Goal: Transaction & Acquisition: Purchase product/service

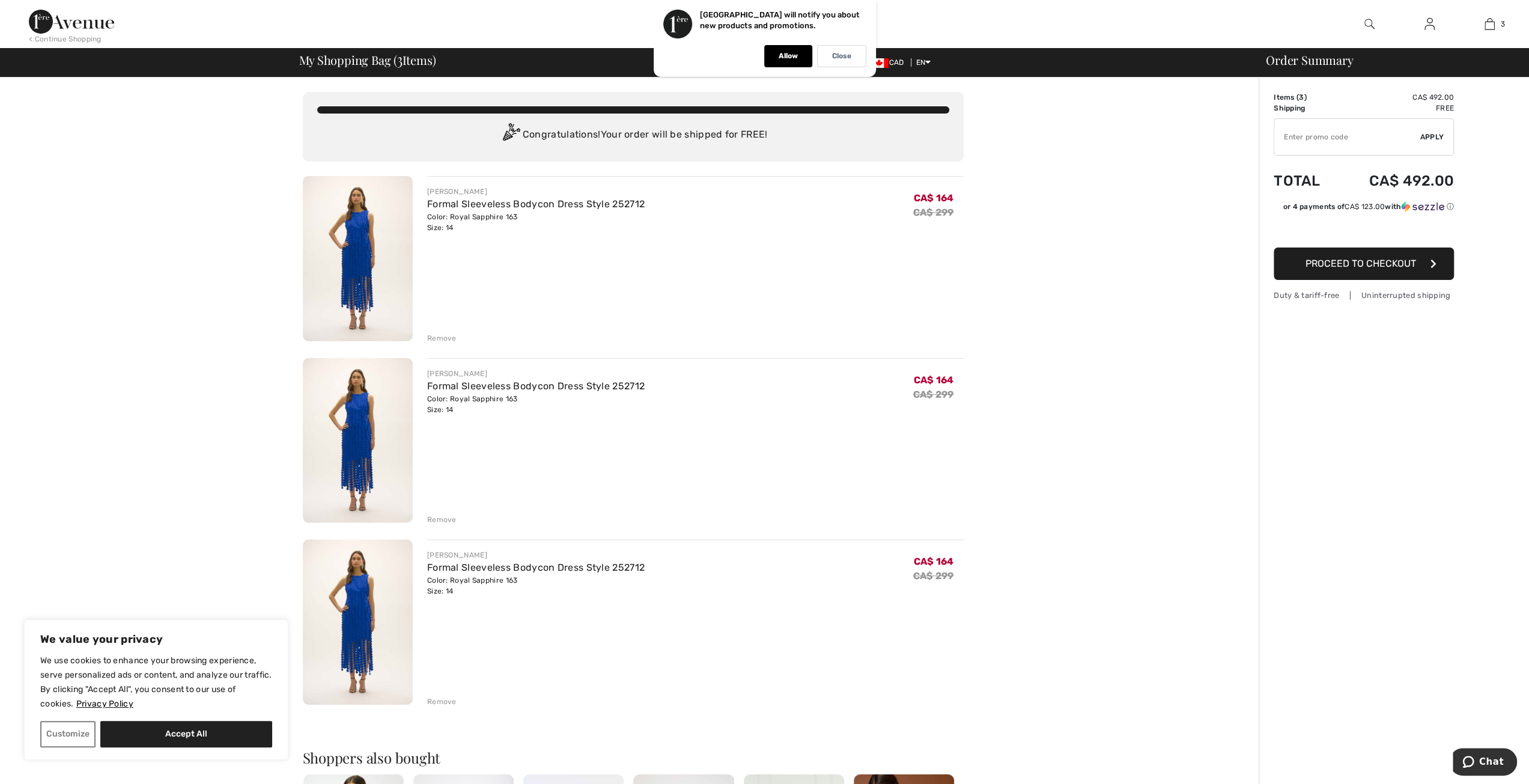
click at [448, 334] on div "Remove" at bounding box center [442, 338] width 30 height 11
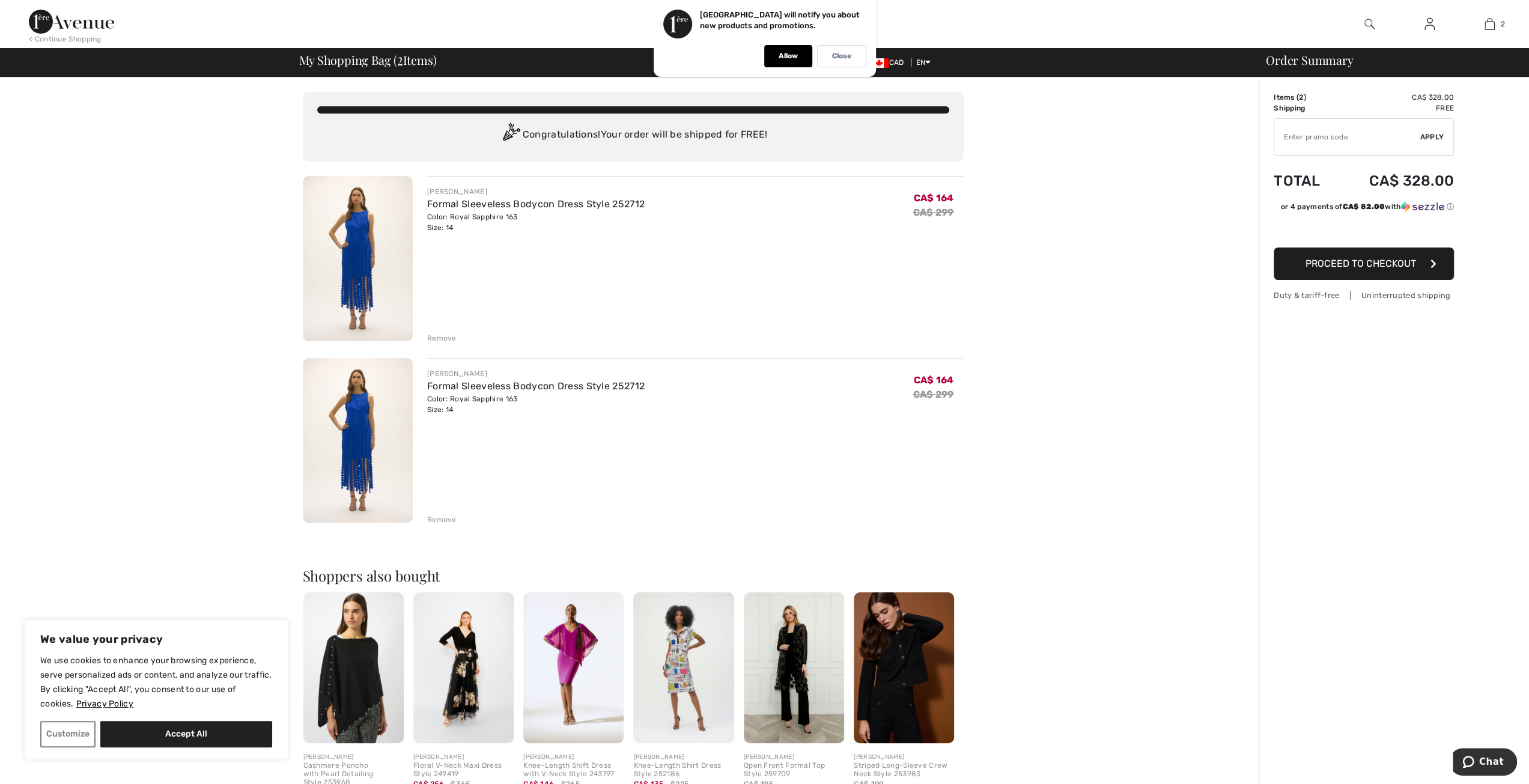
click at [445, 336] on div "Remove" at bounding box center [442, 338] width 30 height 11
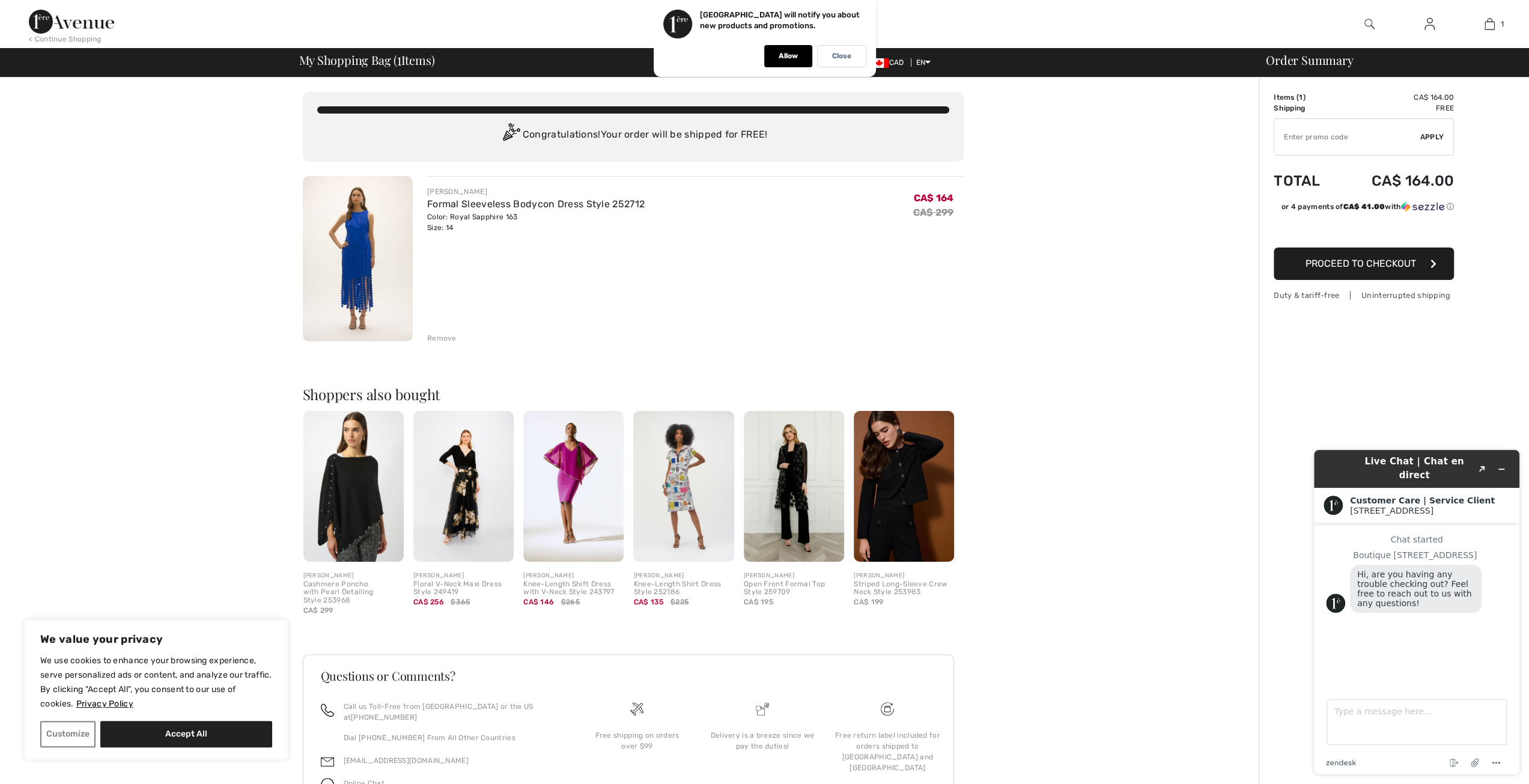
click at [1372, 260] on span "Proceed to Checkout" at bounding box center [1361, 263] width 111 height 12
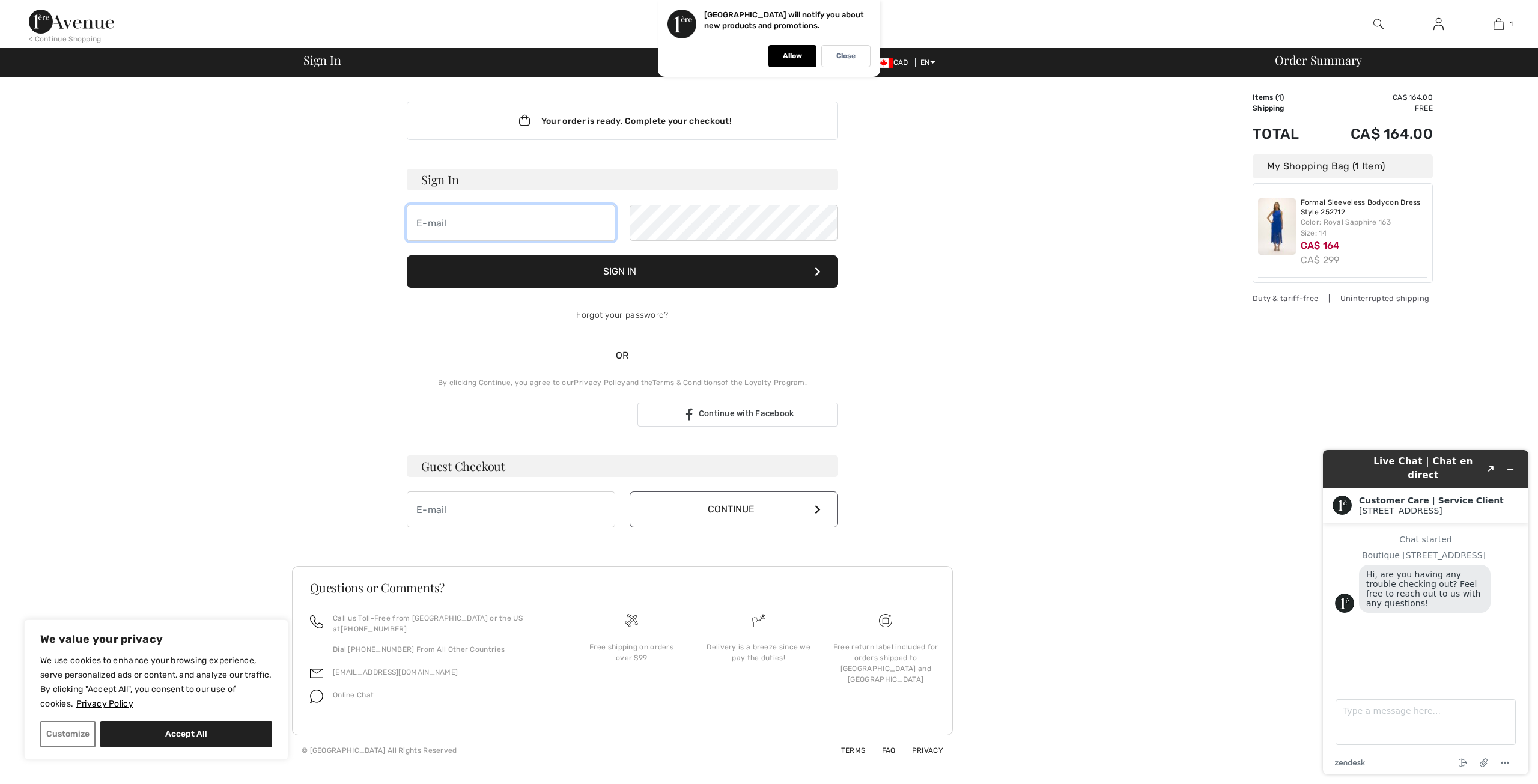
click at [502, 219] on input "email" at bounding box center [511, 223] width 209 height 36
type input "Z"
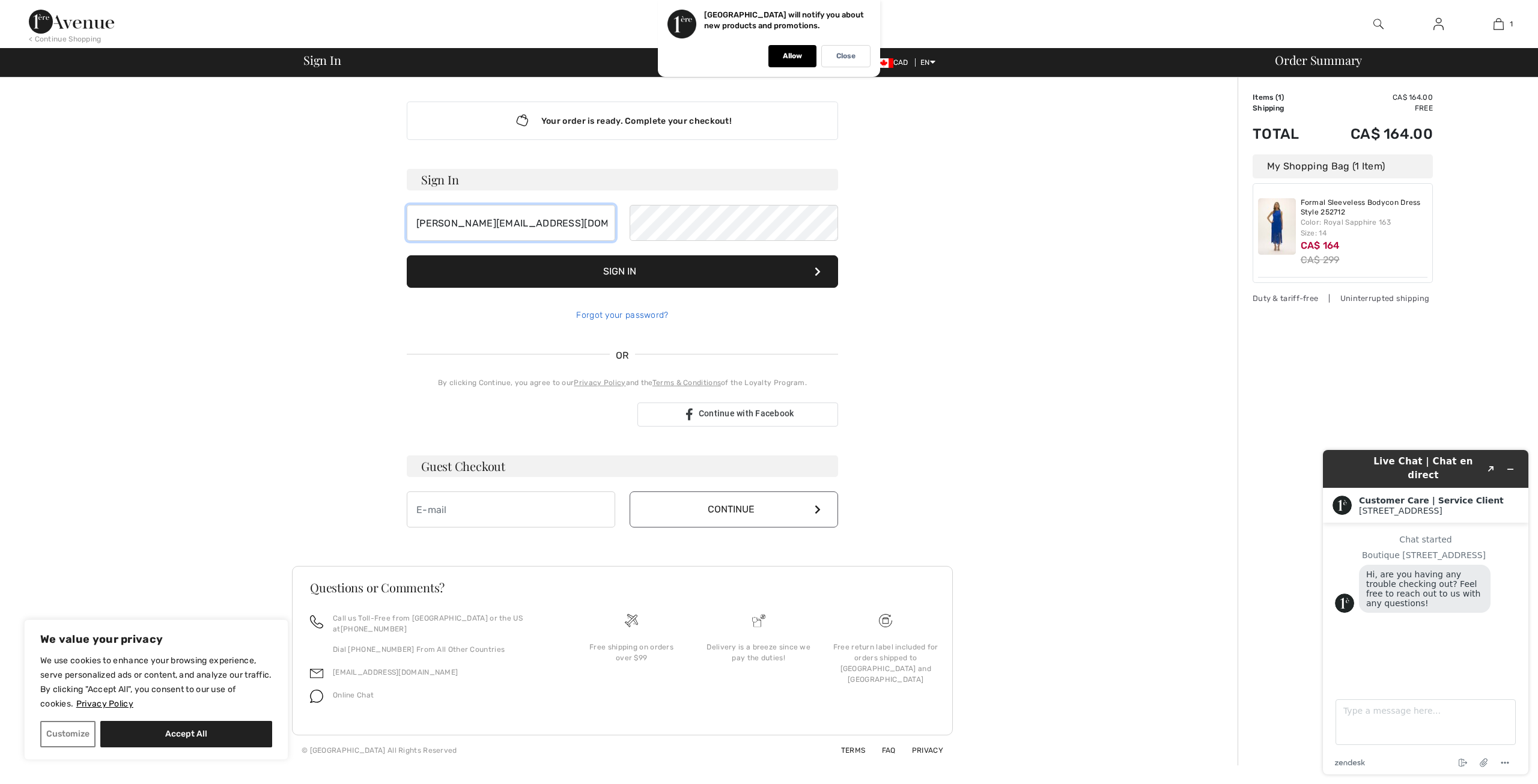
type input "[PERSON_NAME][EMAIL_ADDRESS][DOMAIN_NAME]"
click at [634, 312] on link "Forgot your password?" at bounding box center [622, 315] width 92 height 10
click at [501, 508] on input "email" at bounding box center [511, 510] width 209 height 36
type input "[PERSON_NAME][EMAIL_ADDRESS][DOMAIN_NAME]"
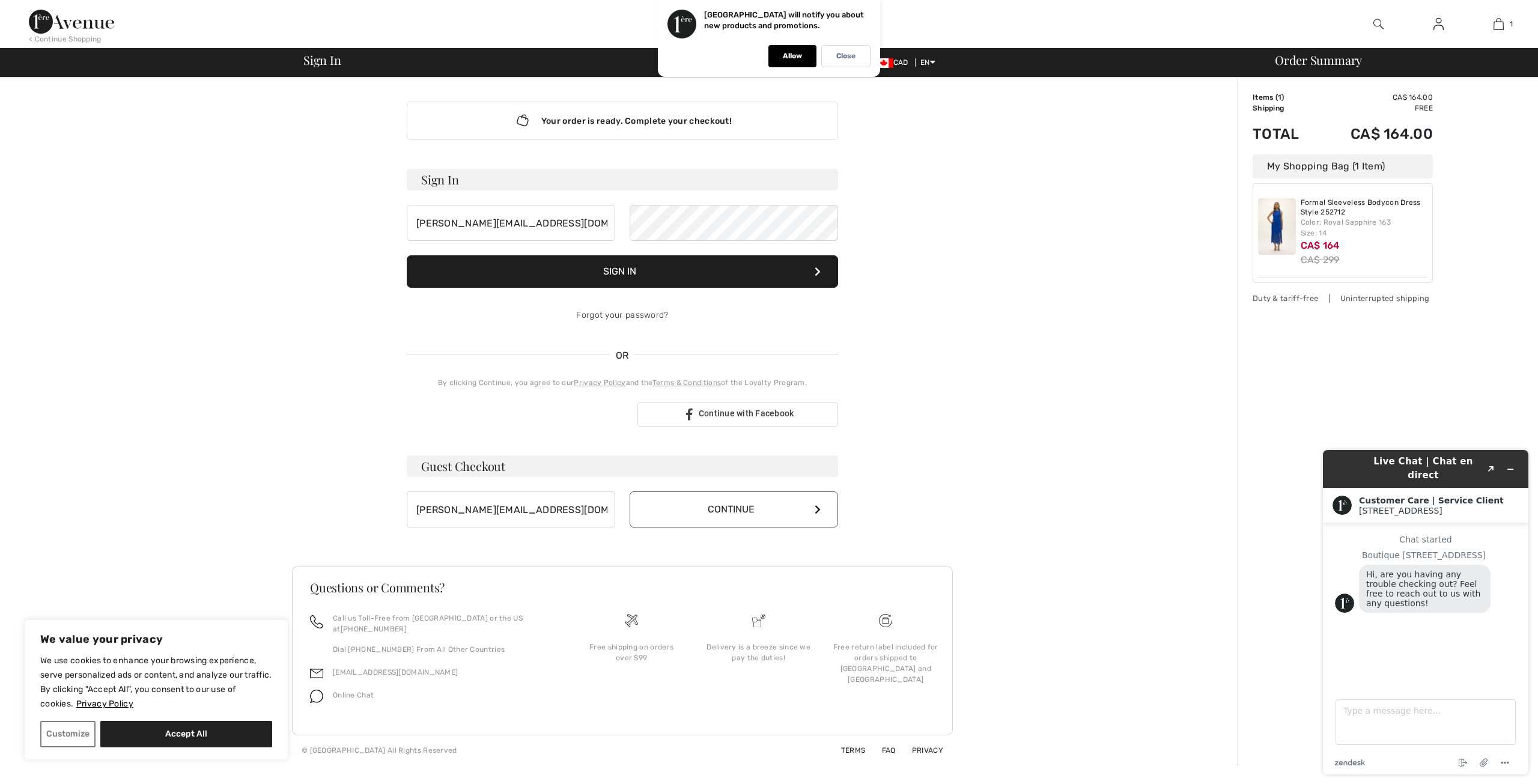
click at [750, 508] on button "Continue" at bounding box center [734, 510] width 209 height 36
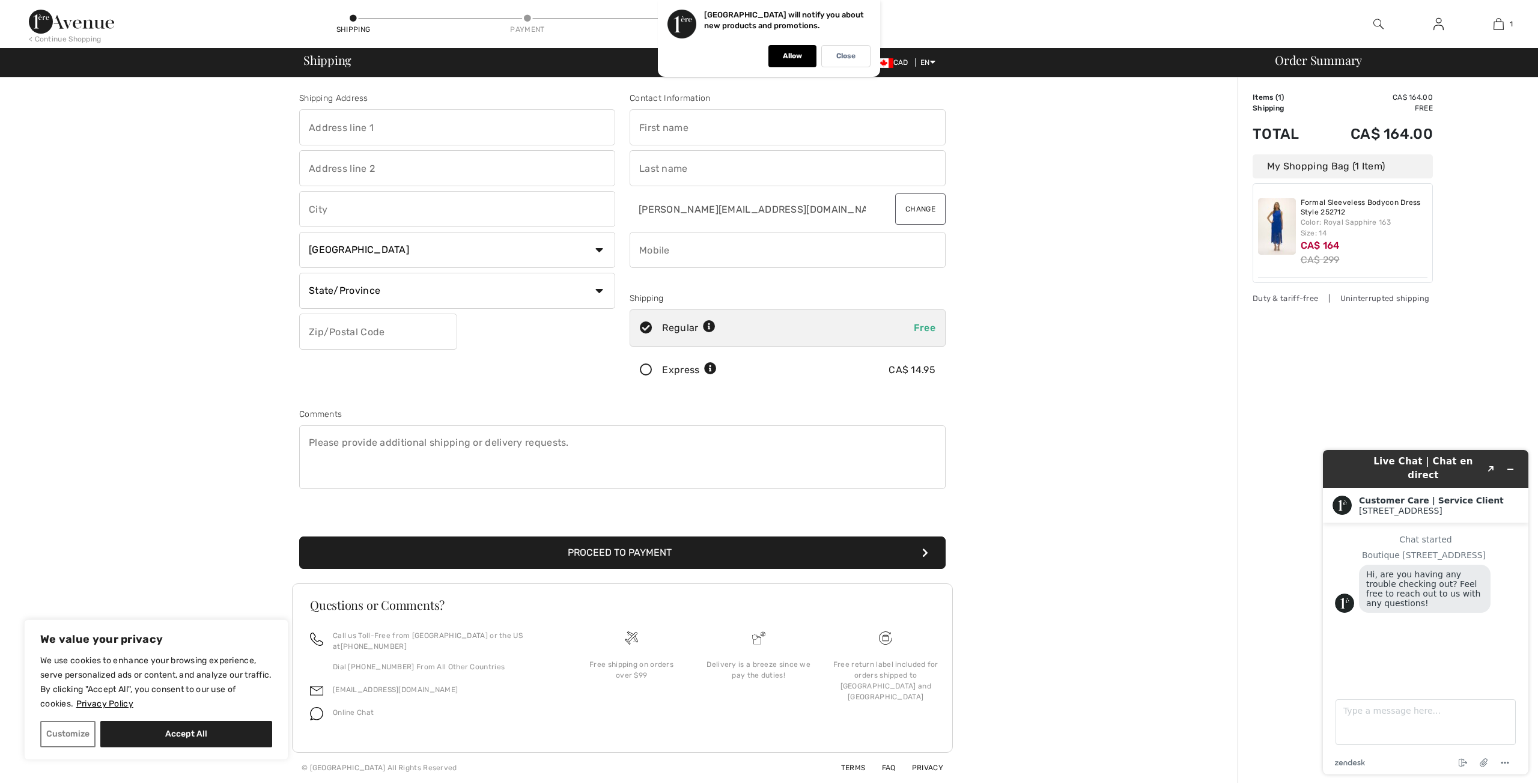
click at [383, 120] on input "text" at bounding box center [457, 128] width 316 height 36
type input "9460 de Martigny"
type input "Montreal"
select select "QC"
type input "H1Z 2N9"
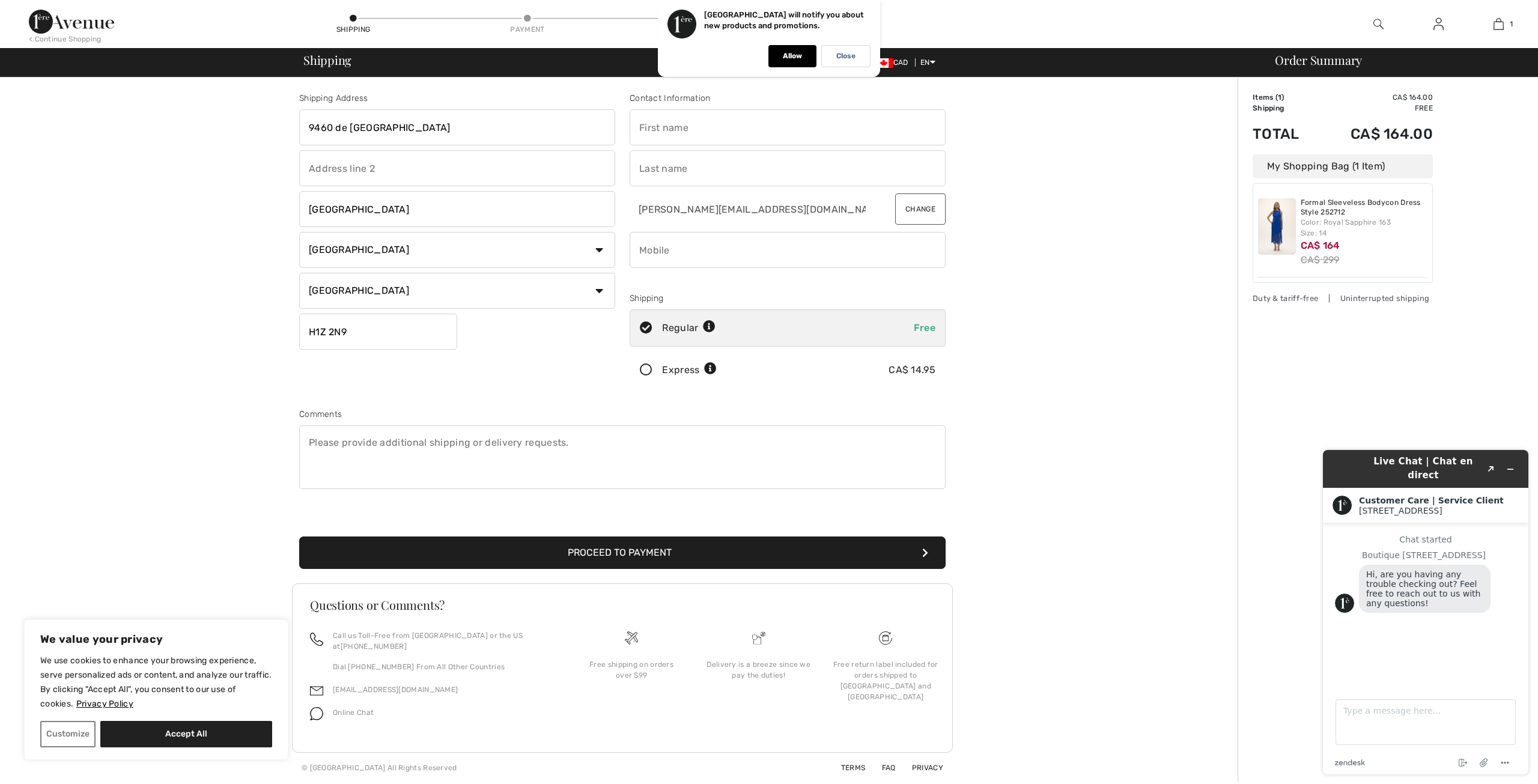
type input "Antonios Georgios"
type input "Mandelos-Aziloglou"
type input "5149956827"
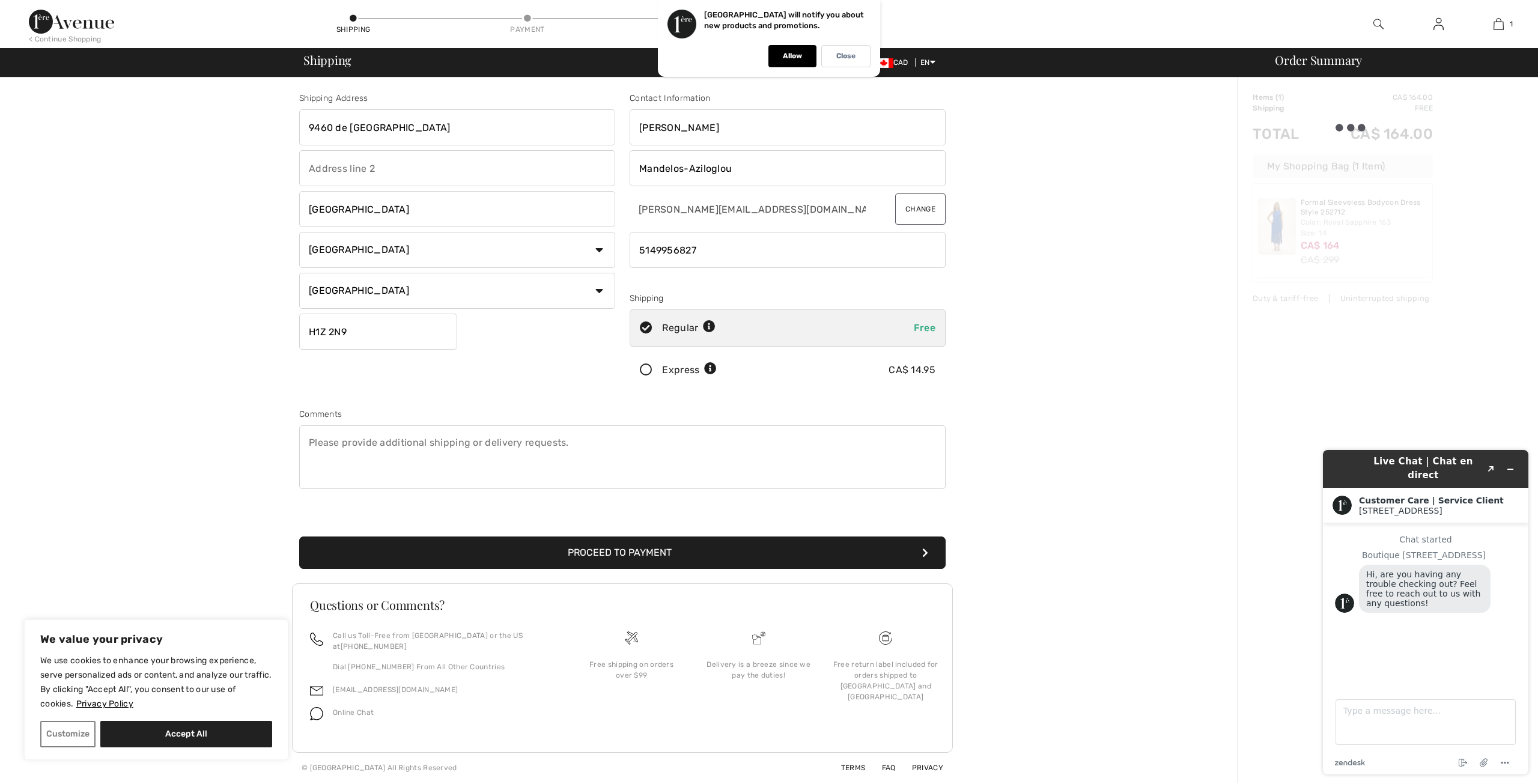
type input "H1Z2N9"
type input "9460 de Martigny"
click at [743, 248] on input "phone" at bounding box center [787, 250] width 316 height 36
click at [742, 249] on input "phone" at bounding box center [787, 250] width 316 height 36
type input "5148696827"
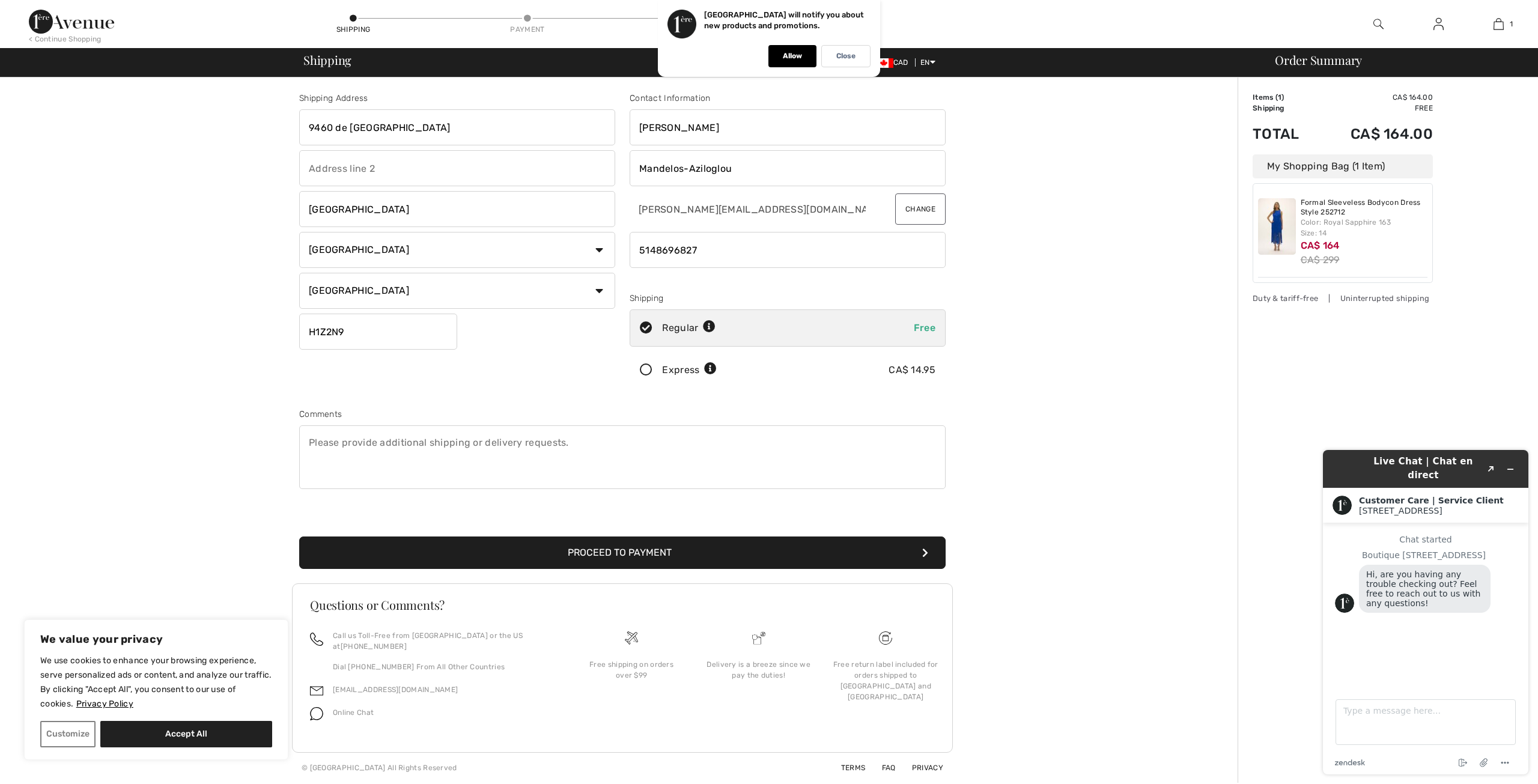
click at [760, 162] on input "Mandelos-Aziloglou" at bounding box center [787, 168] width 316 height 36
type input "Mandelos"
click at [769, 129] on input "Antonios Georgios" at bounding box center [787, 128] width 316 height 36
type input "A"
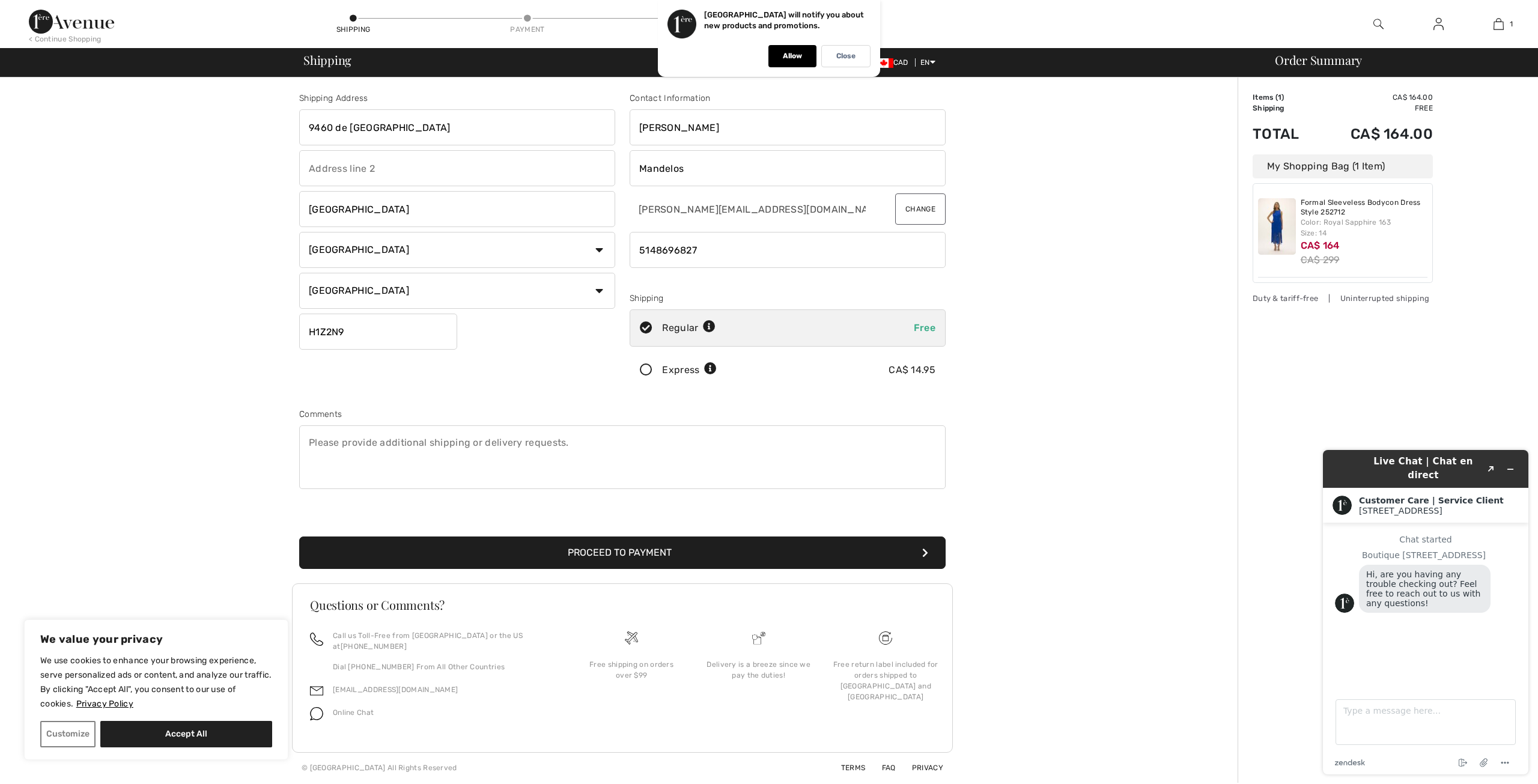
type input "Zoe"
click at [648, 367] on icon at bounding box center [646, 370] width 32 height 13
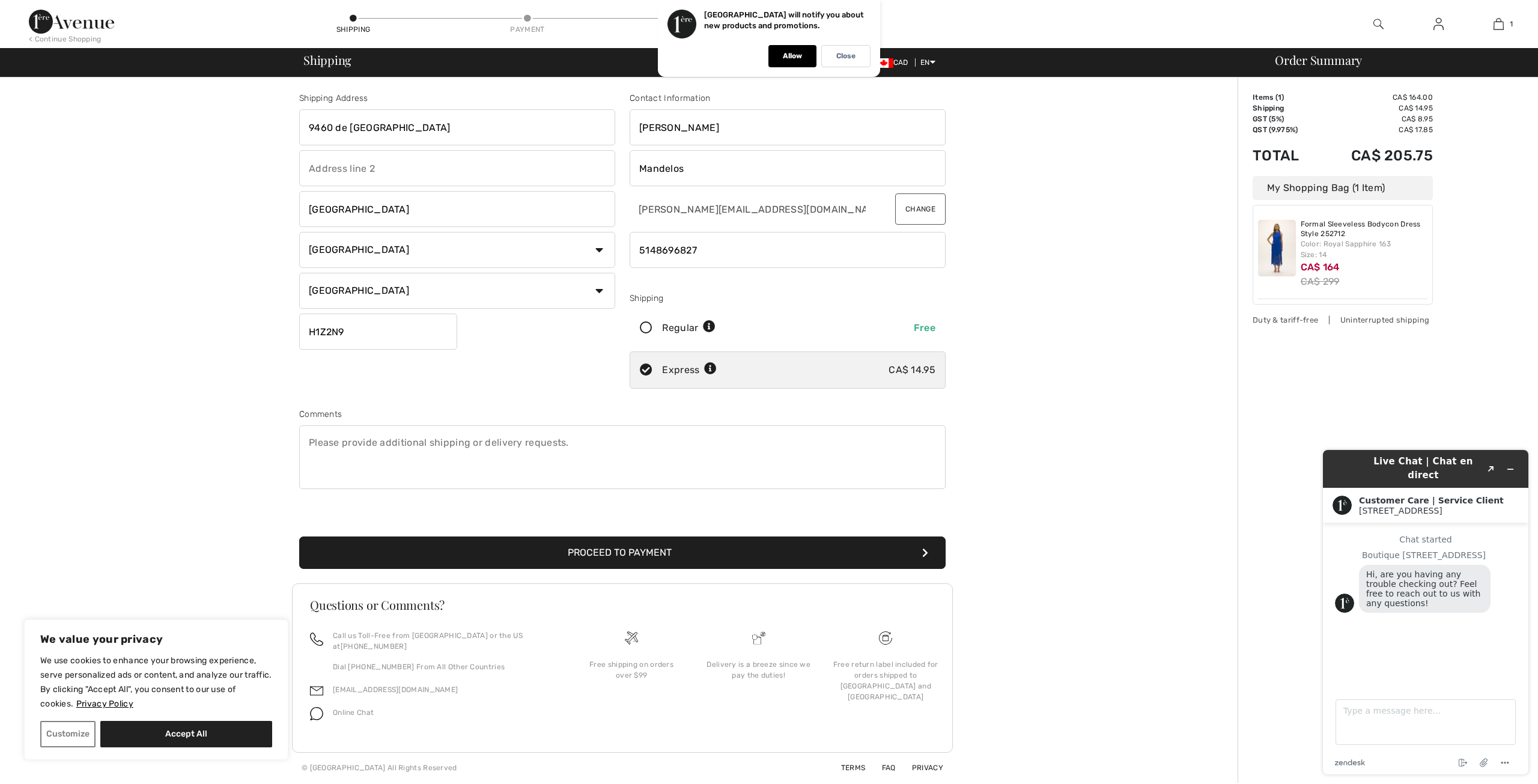
click at [649, 555] on button "Proceed to Payment" at bounding box center [622, 553] width 646 height 32
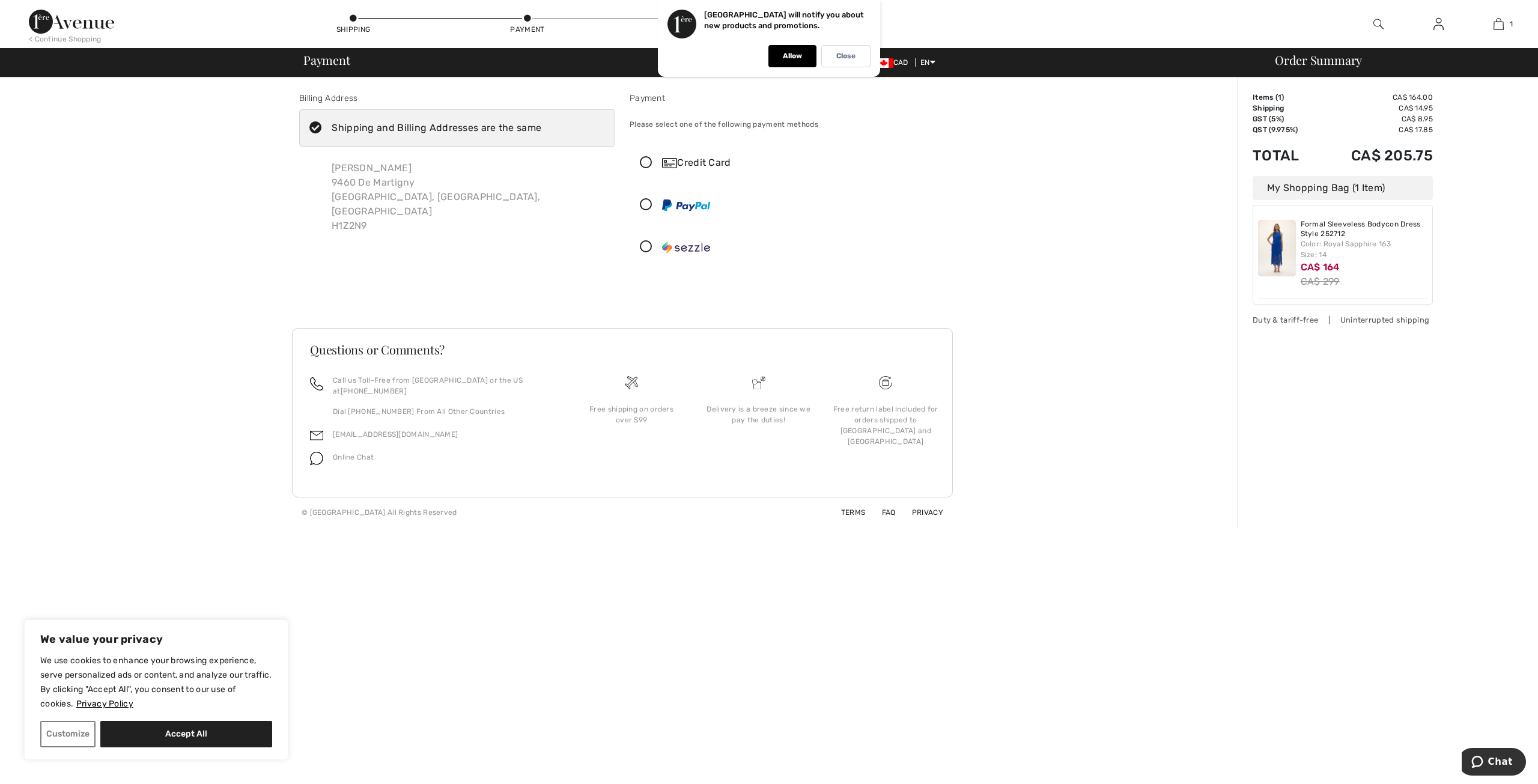
click at [644, 244] on icon at bounding box center [646, 247] width 32 height 13
click at [0, 0] on icon at bounding box center [0, 0] width 0 height 0
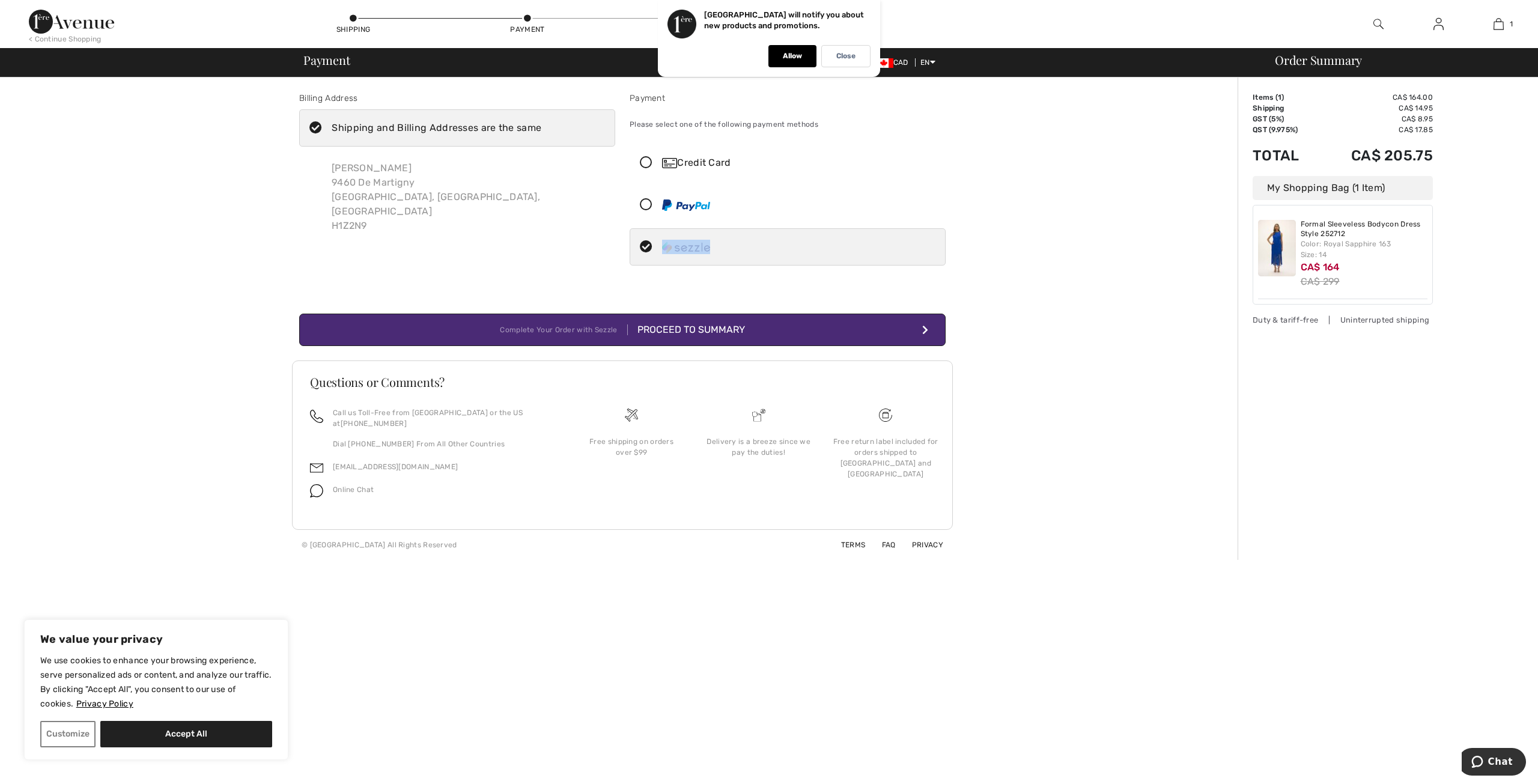
click at [733, 329] on div "Proceed to Summary" at bounding box center [686, 330] width 117 height 14
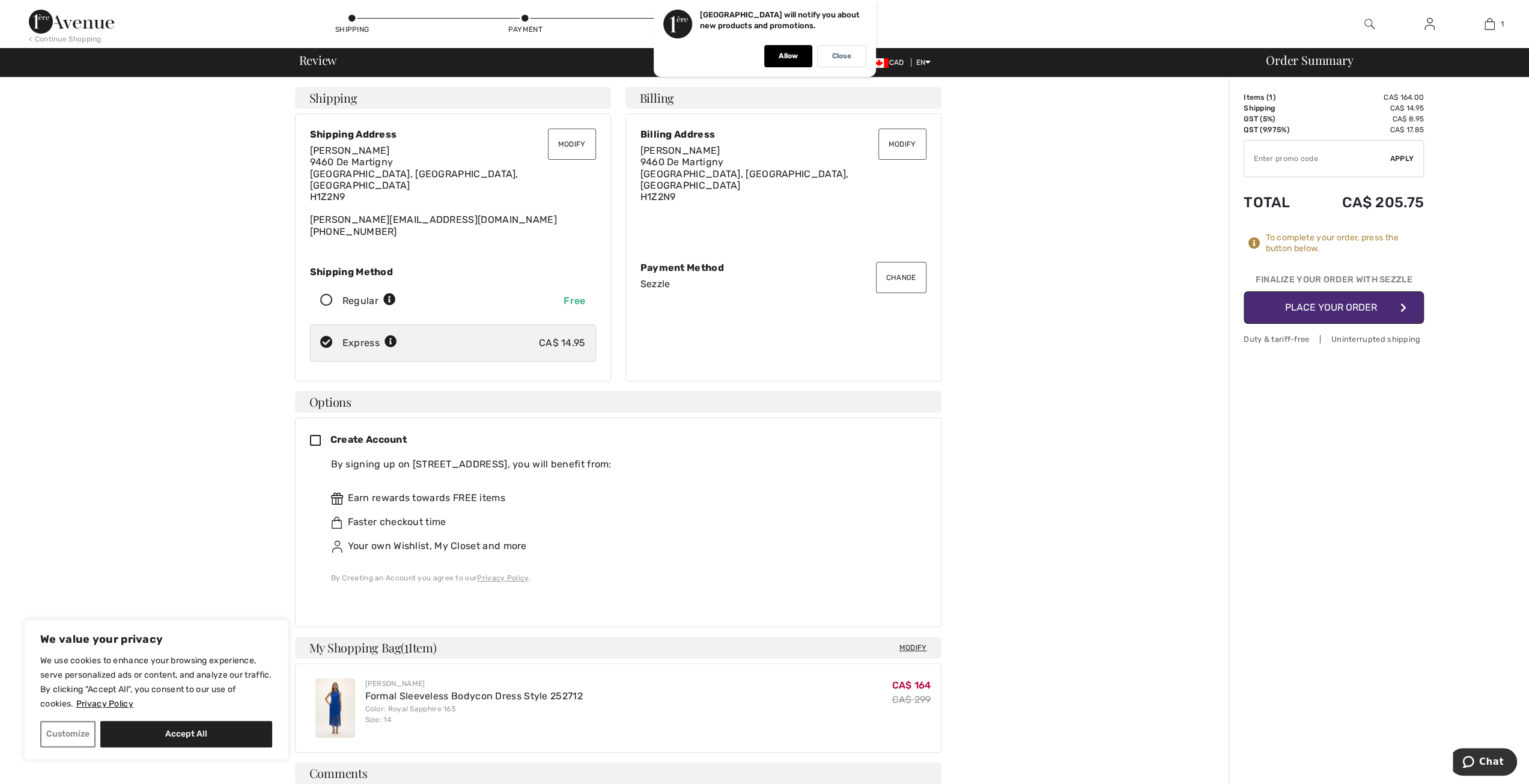
click at [1342, 307] on button "Place Your Order" at bounding box center [1334, 307] width 180 height 32
click at [1342, 307] on div "Duty & tariff-free | Uninterrupted shipping" at bounding box center [1334, 311] width 180 height 12
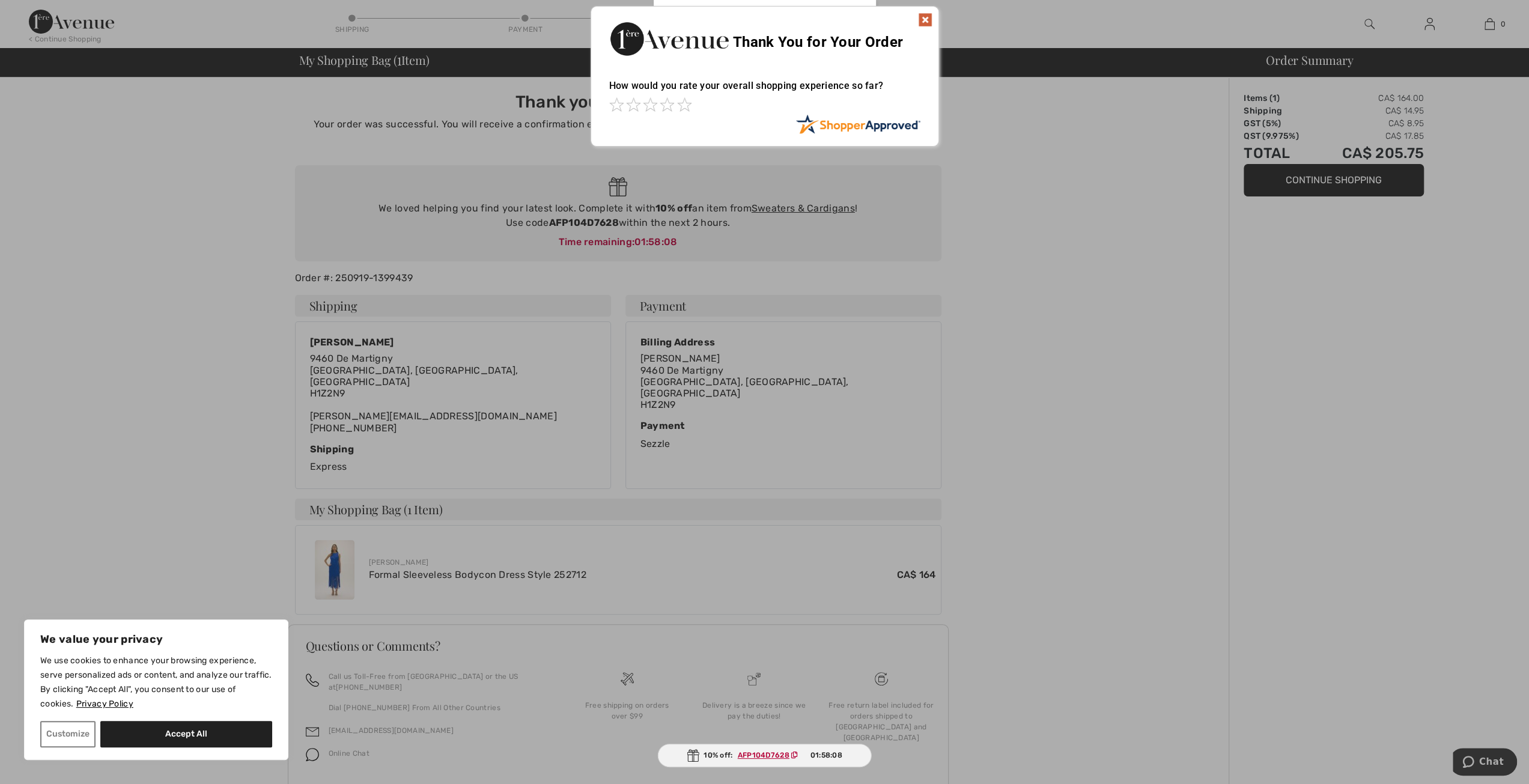
click at [928, 21] on img at bounding box center [925, 20] width 14 height 14
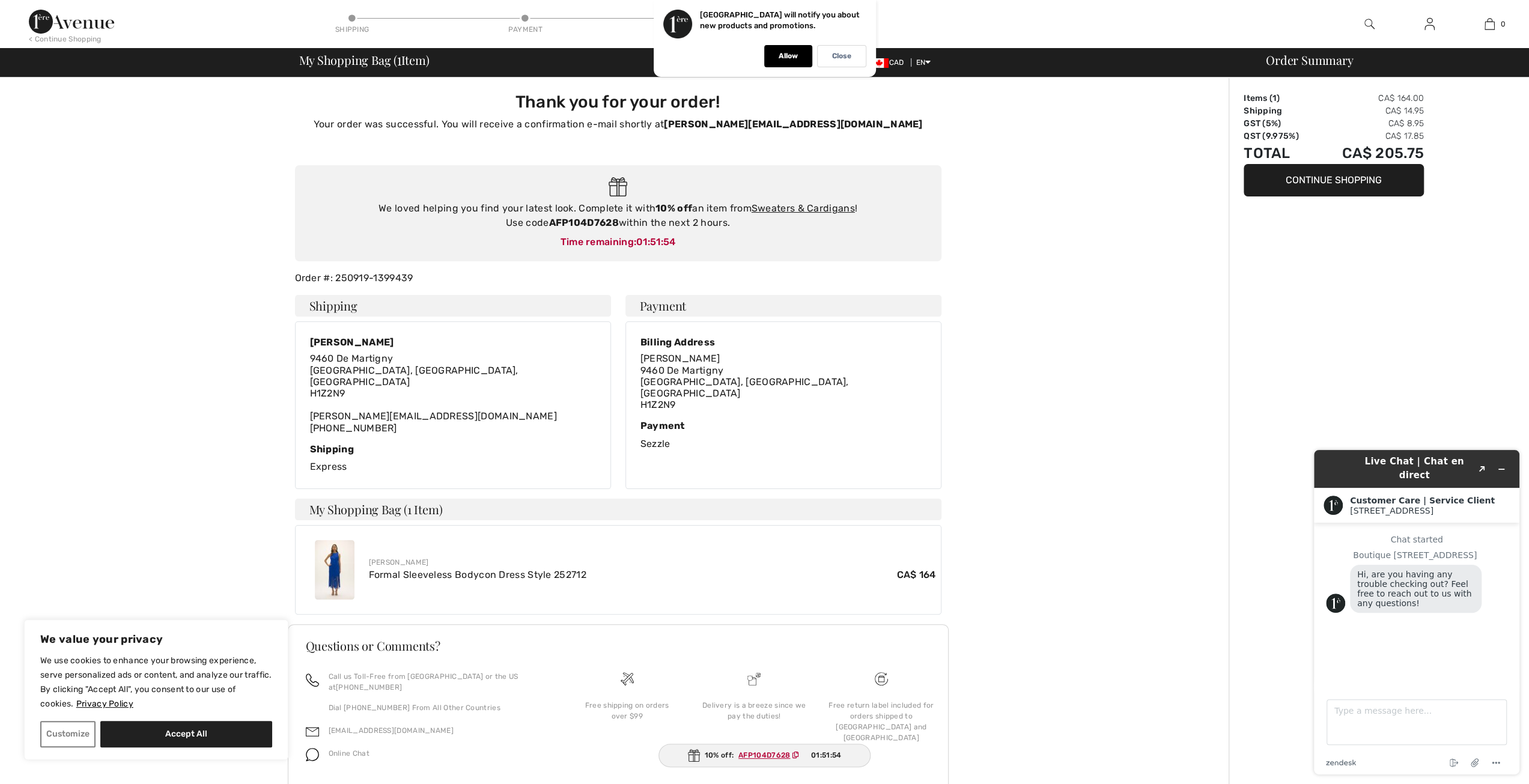
scroll to position [15, 0]
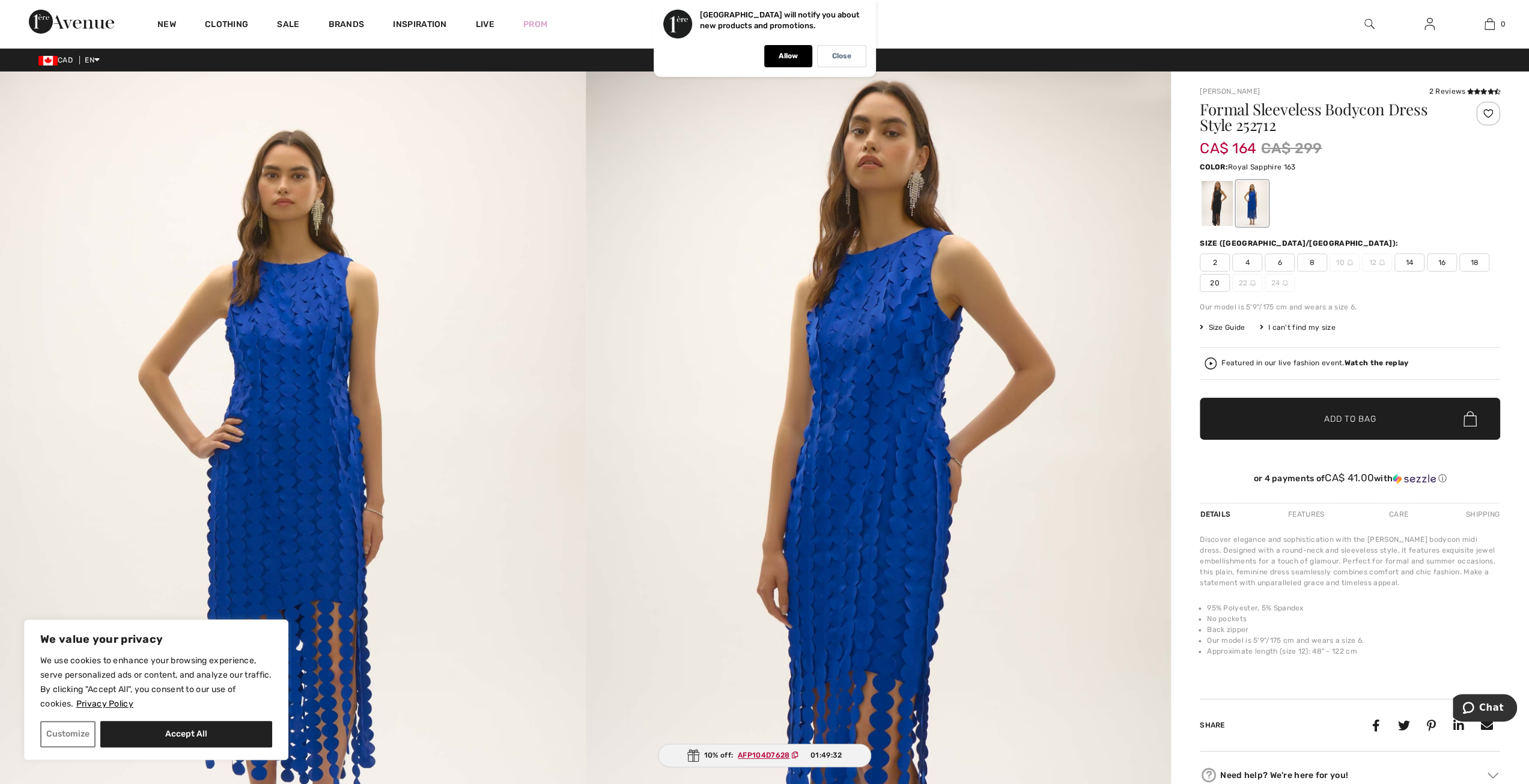
click at [1379, 262] on img at bounding box center [1381, 262] width 6 height 6
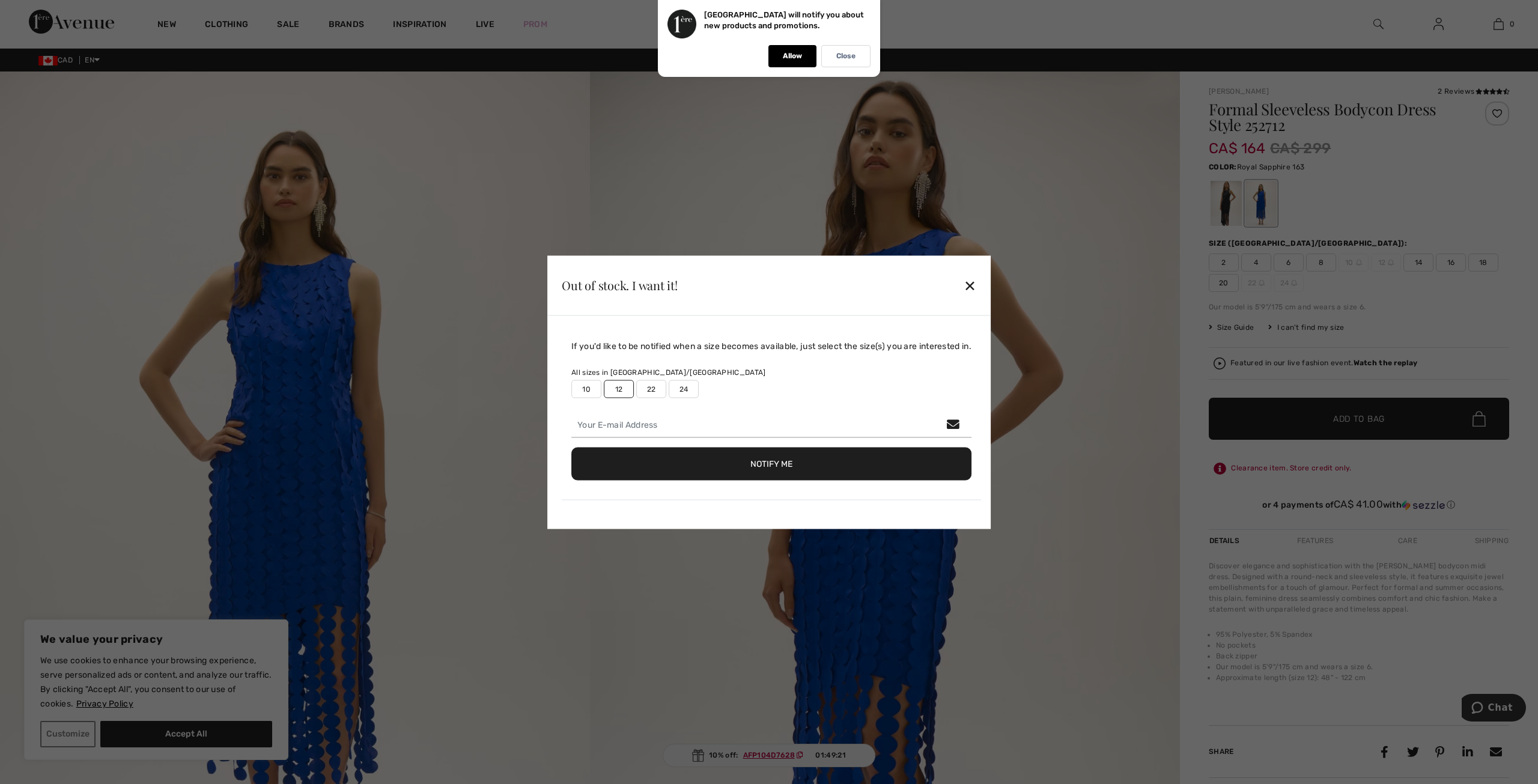
click at [971, 285] on div "✕" at bounding box center [970, 285] width 13 height 25
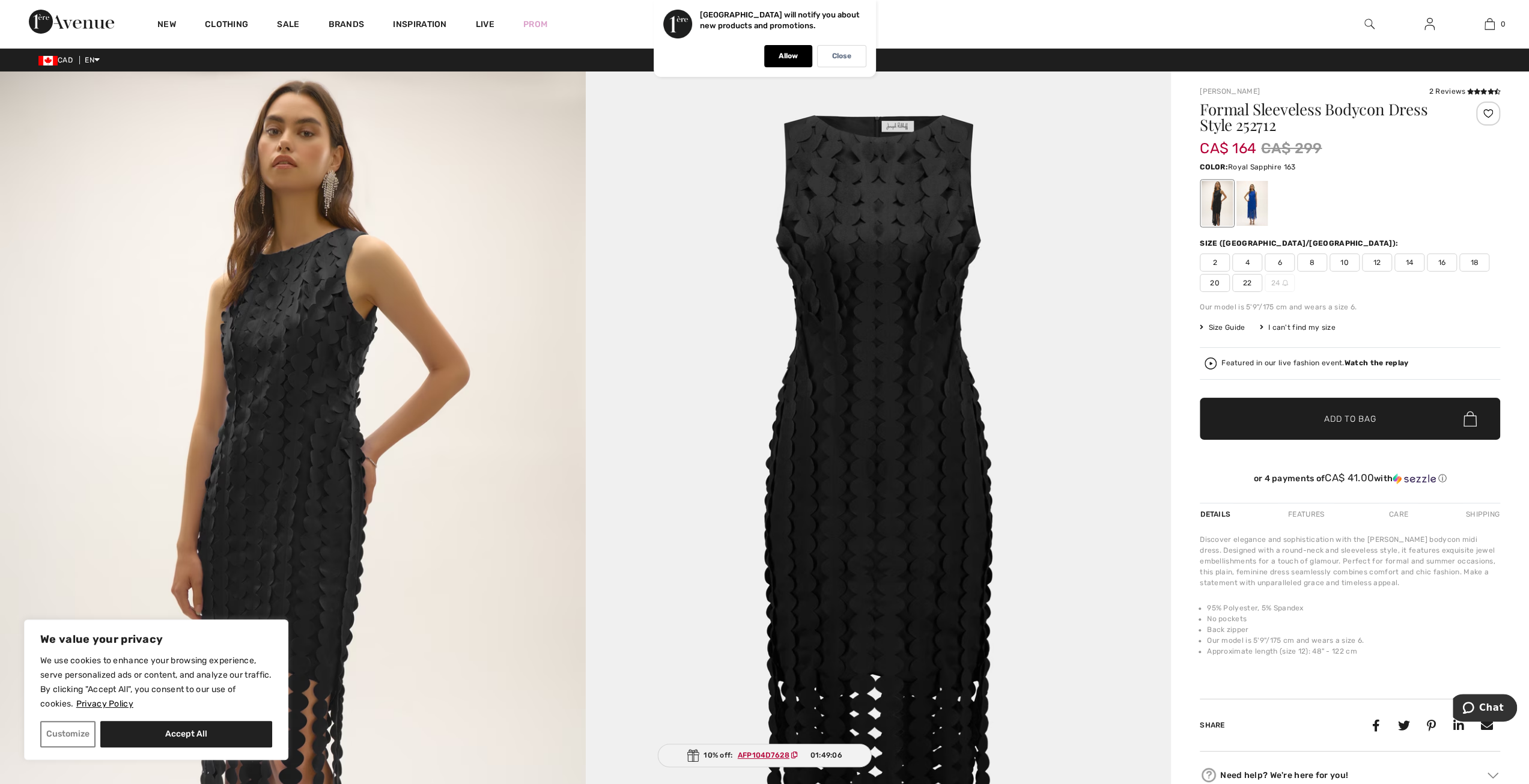
click at [1256, 208] on div at bounding box center [1252, 204] width 31 height 45
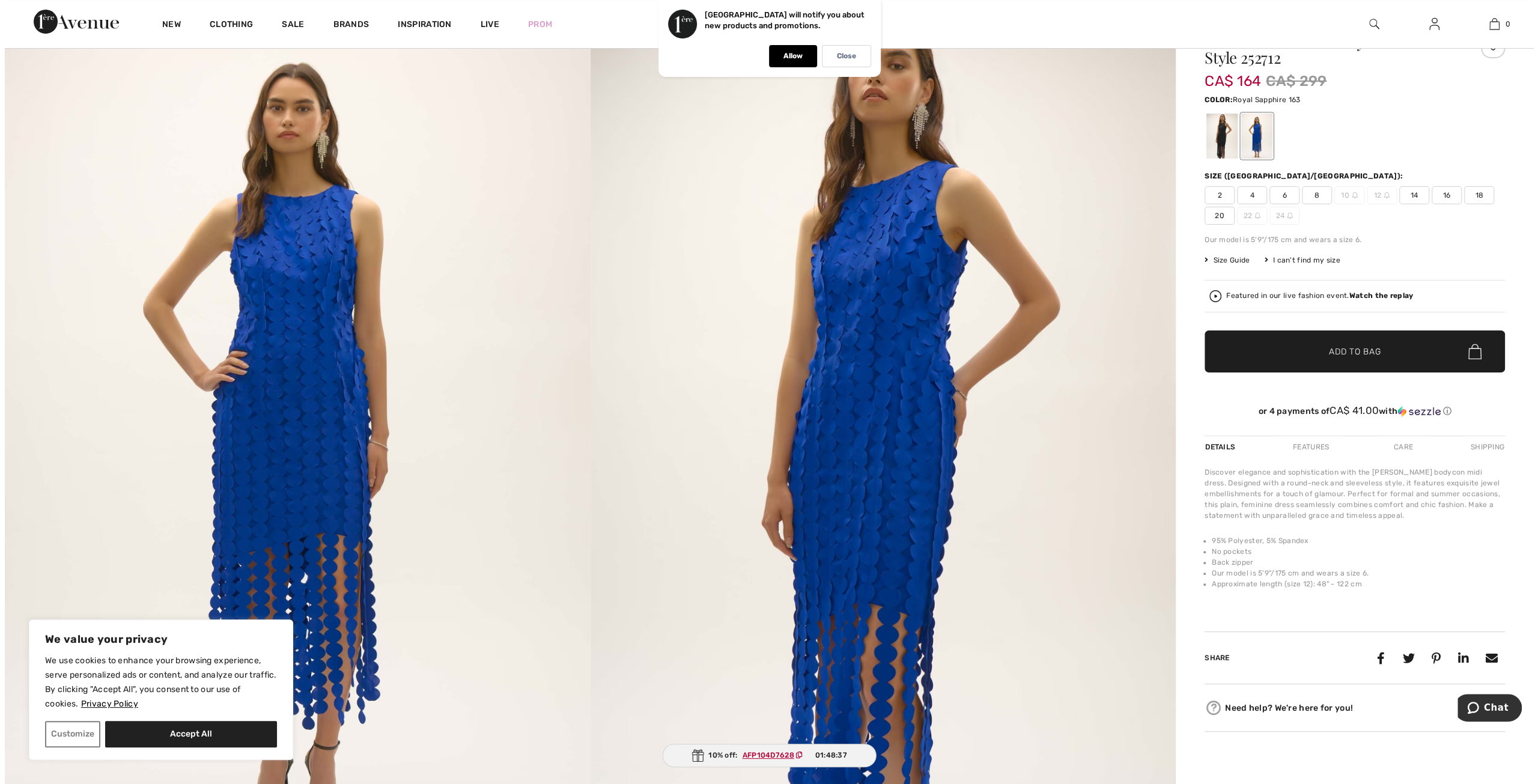
scroll to position [120, 0]
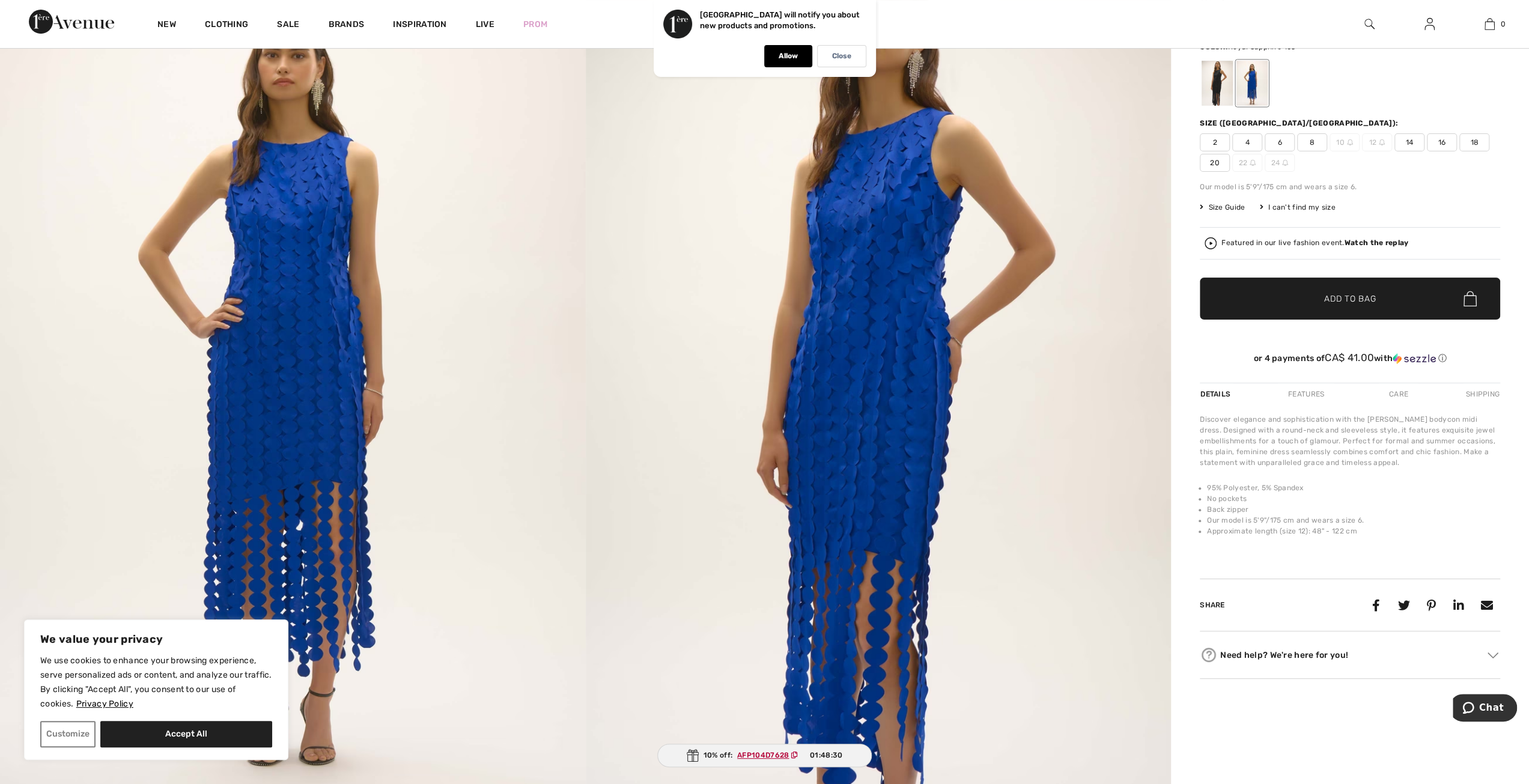
click at [931, 443] on img at bounding box center [878, 390] width 586 height 877
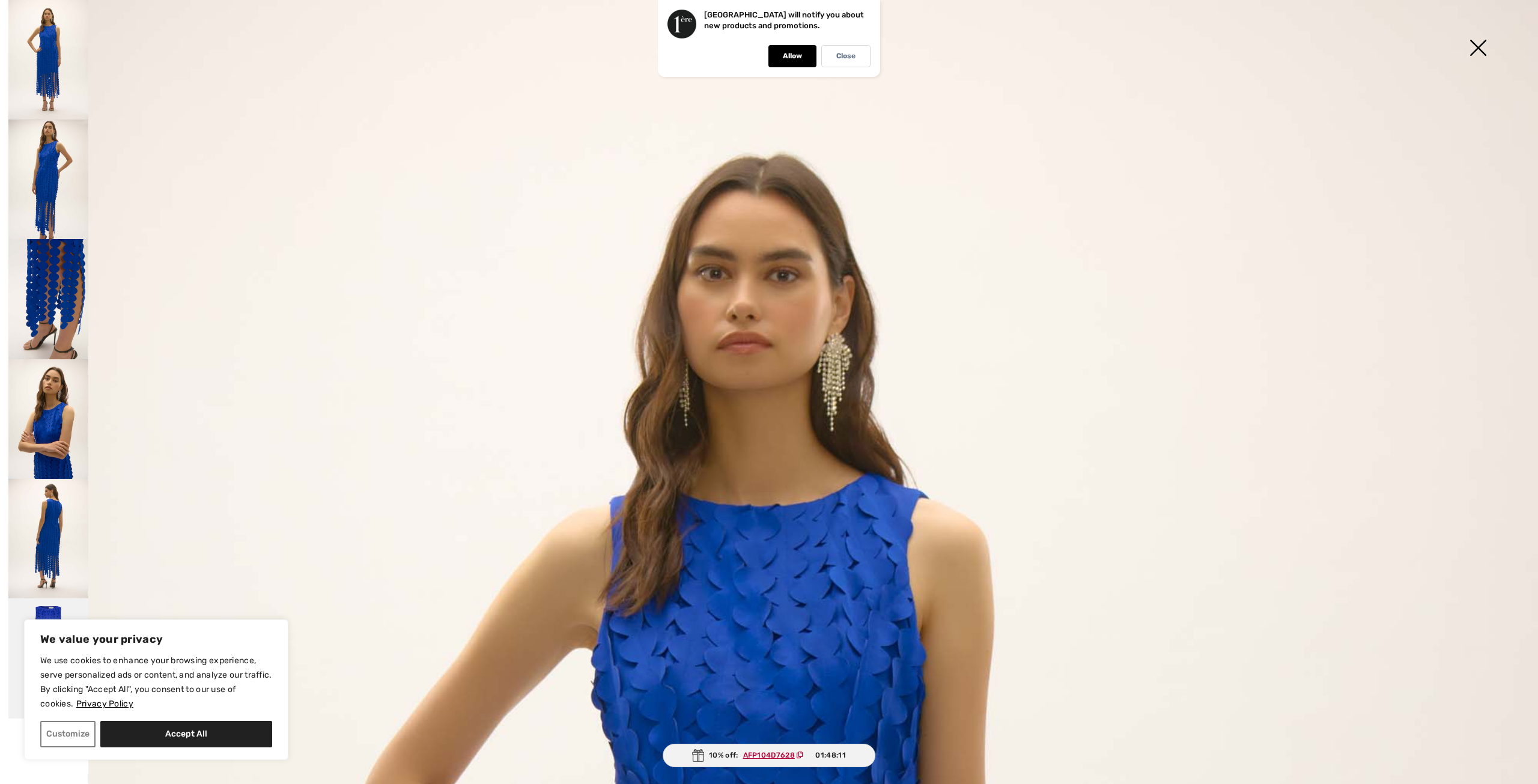
scroll to position [60, 0]
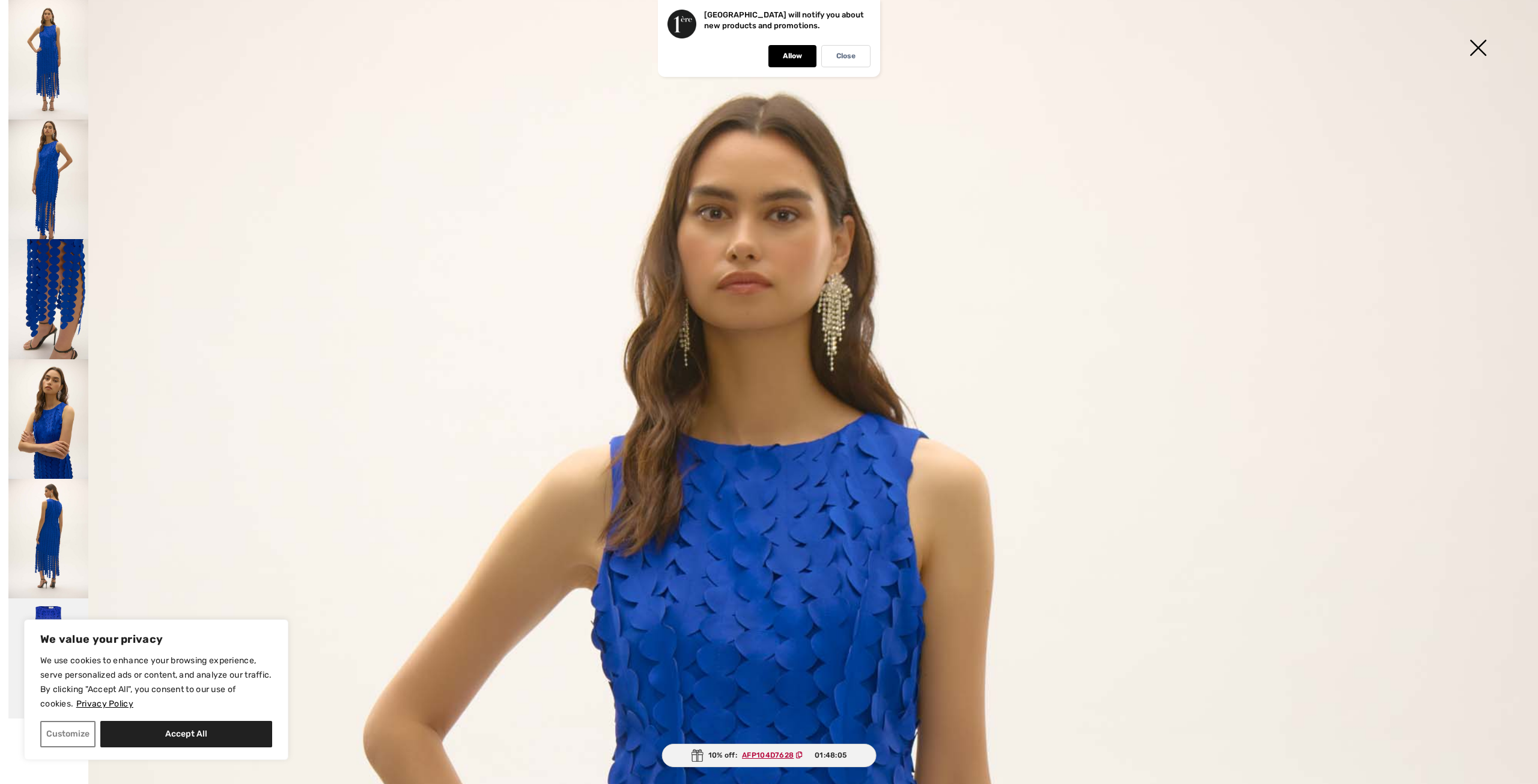
click at [68, 189] on img at bounding box center [48, 180] width 80 height 120
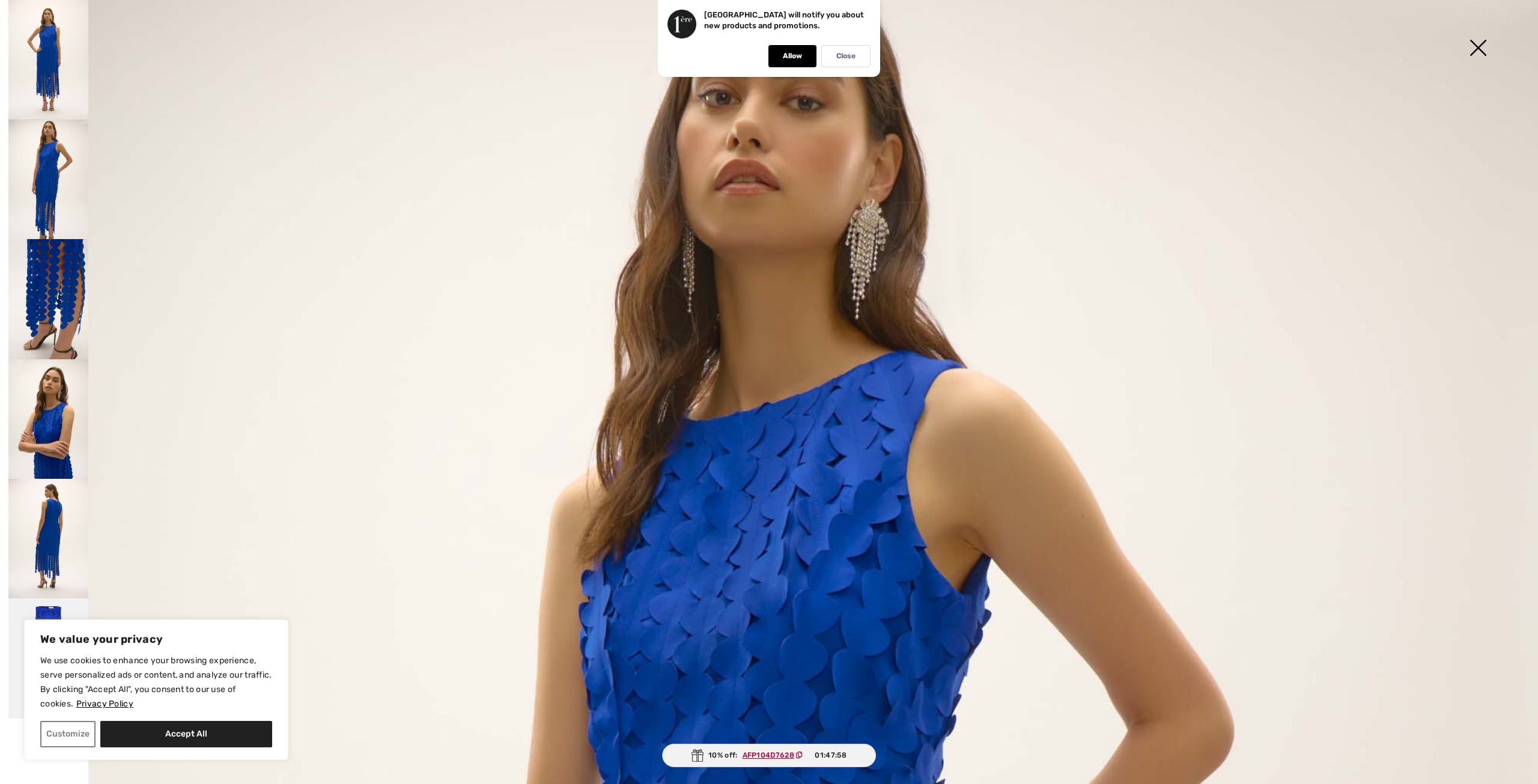
click at [62, 68] on img at bounding box center [48, 60] width 80 height 120
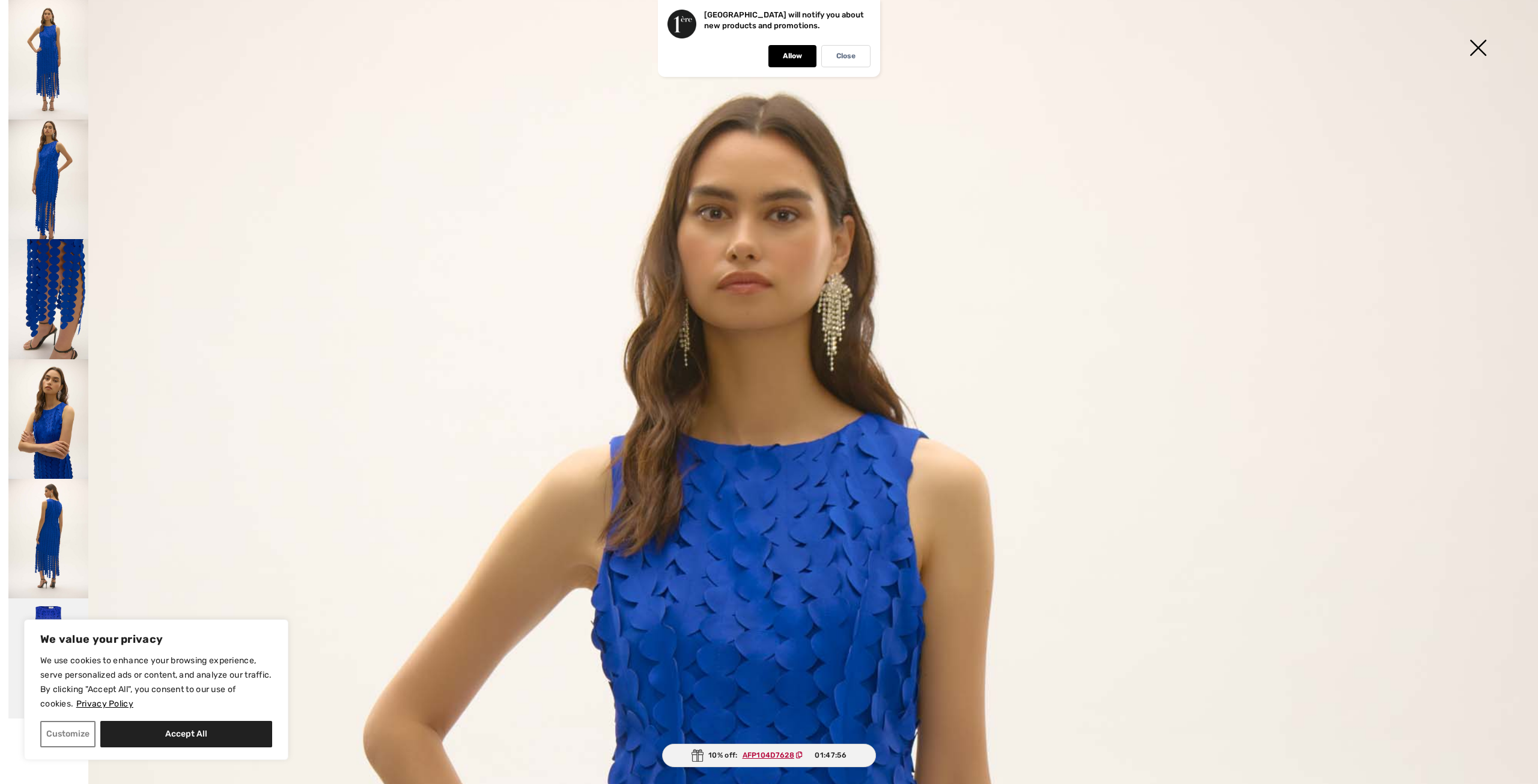
click at [66, 158] on img at bounding box center [48, 180] width 80 height 120
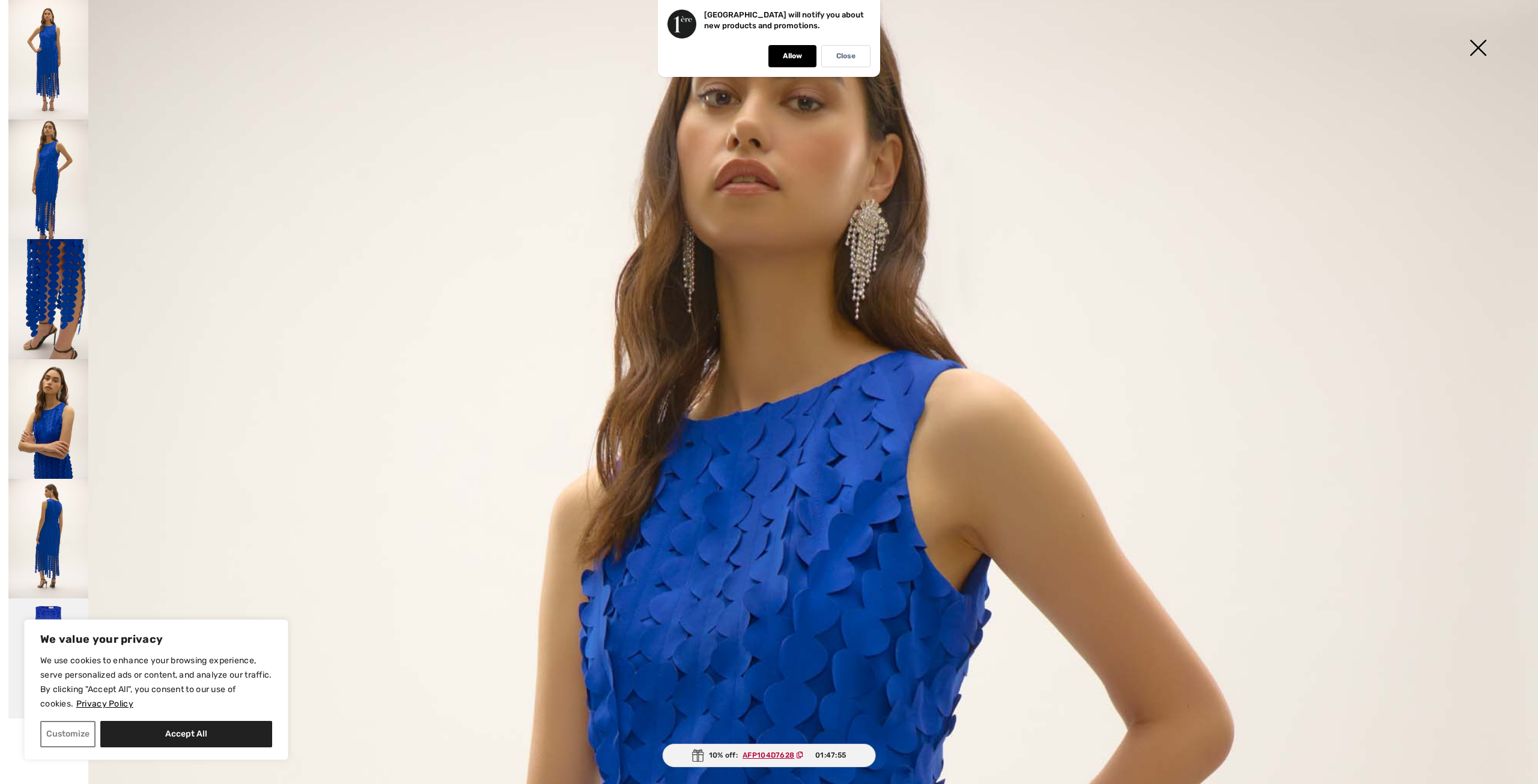
click at [61, 285] on img at bounding box center [48, 299] width 80 height 120
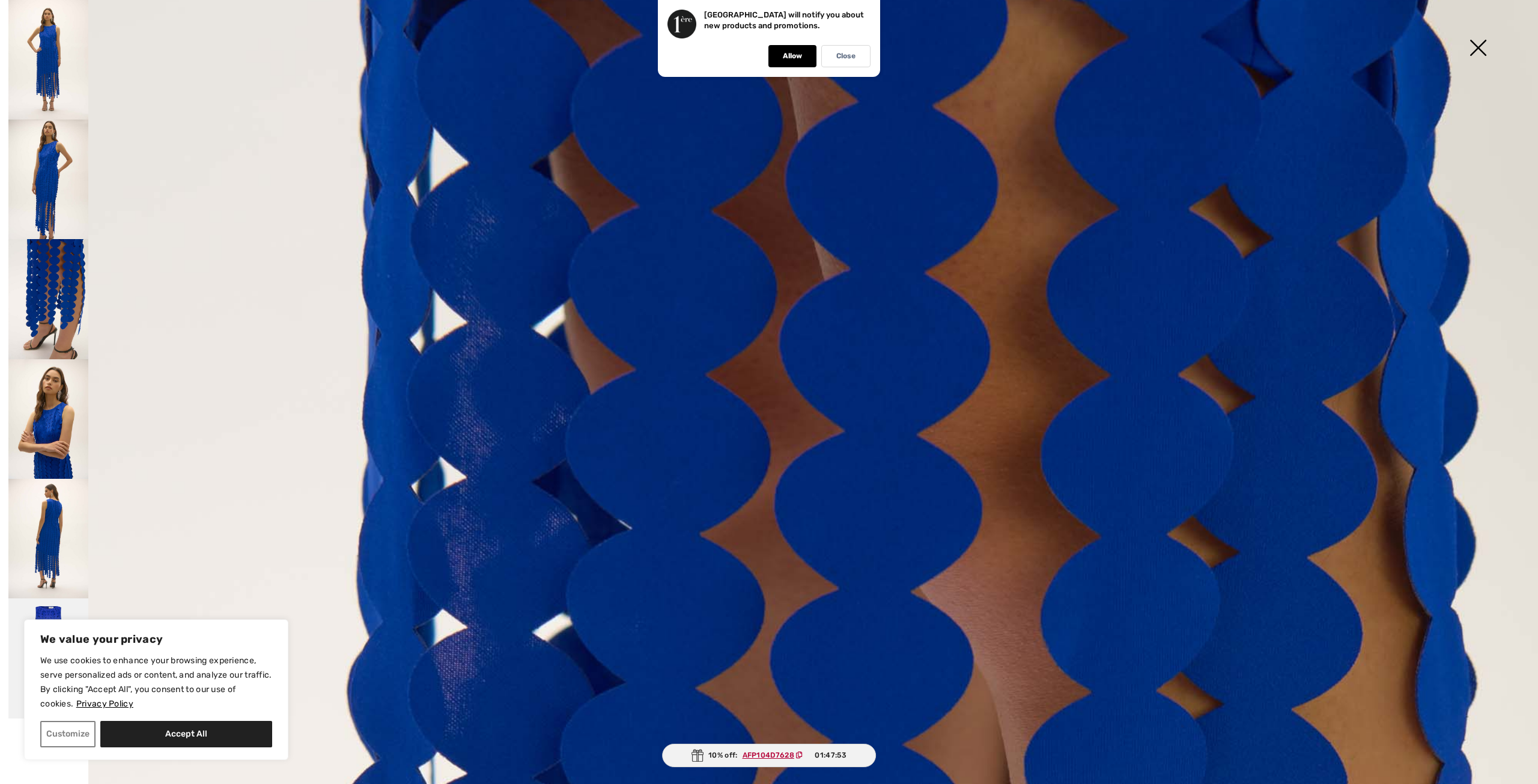
click at [55, 378] on img at bounding box center [48, 419] width 80 height 120
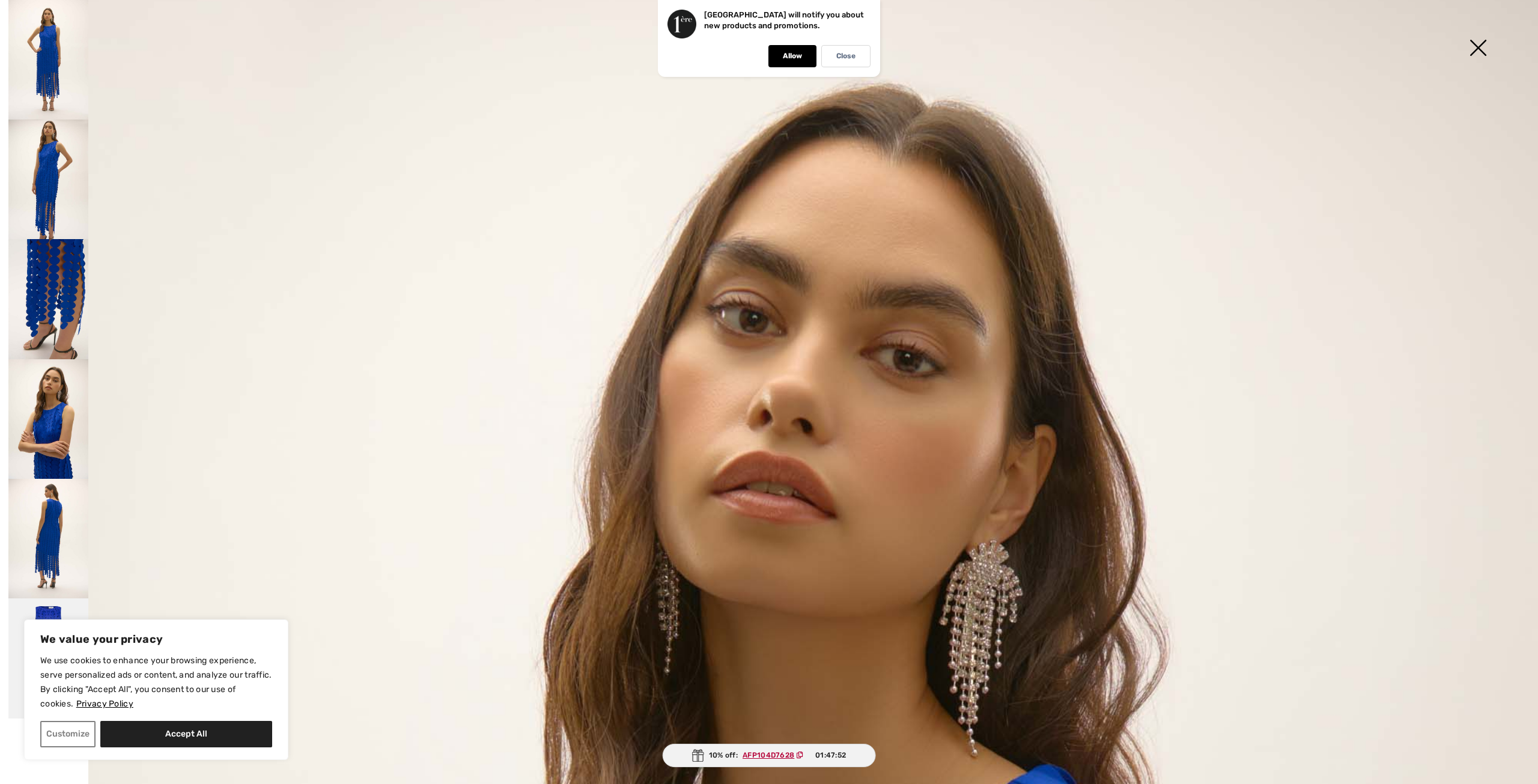
click at [51, 551] on img at bounding box center [48, 539] width 80 height 120
